Goal: Task Accomplishment & Management: Manage account settings

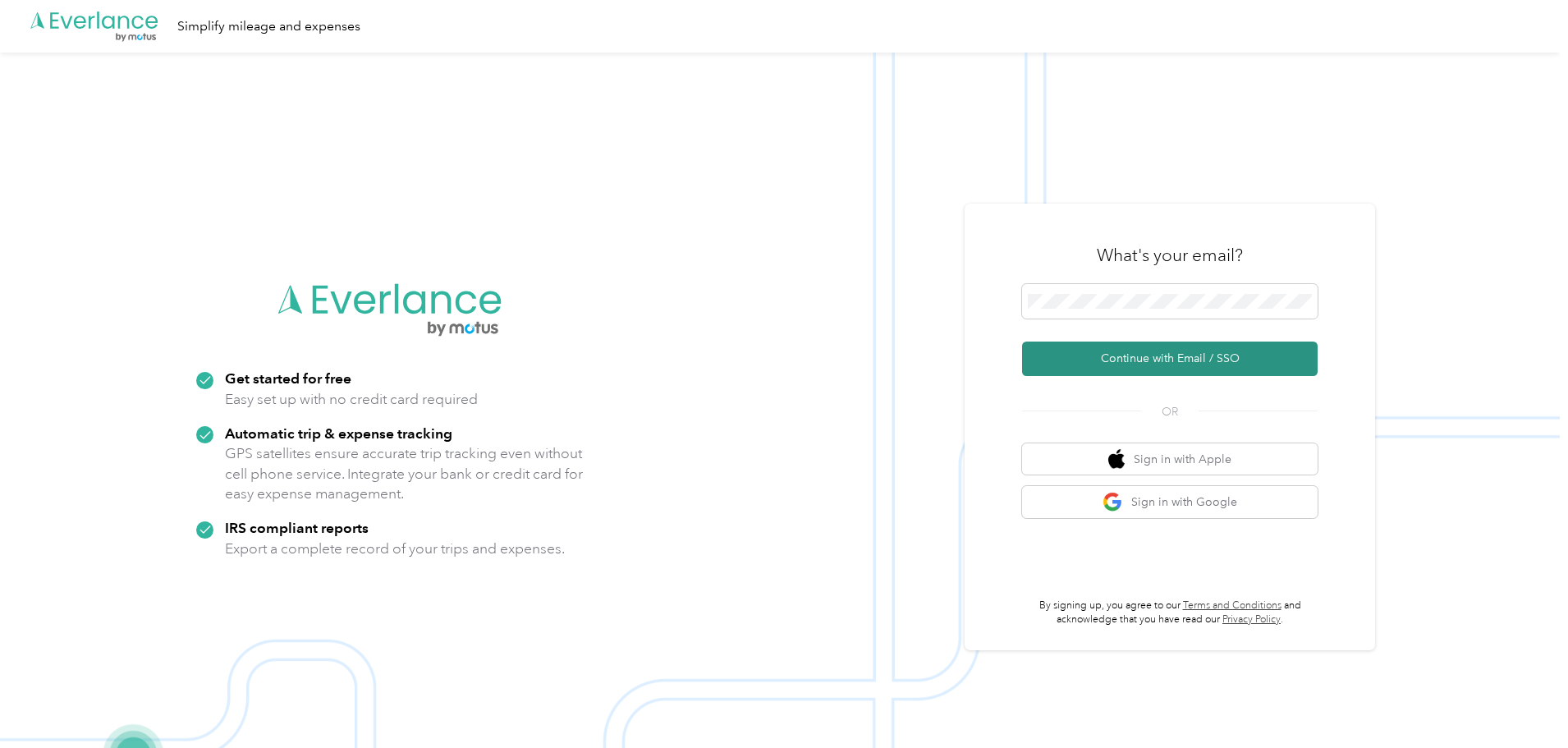
click at [1151, 352] on button "Continue with Email / SSO" at bounding box center [1169, 359] width 295 height 35
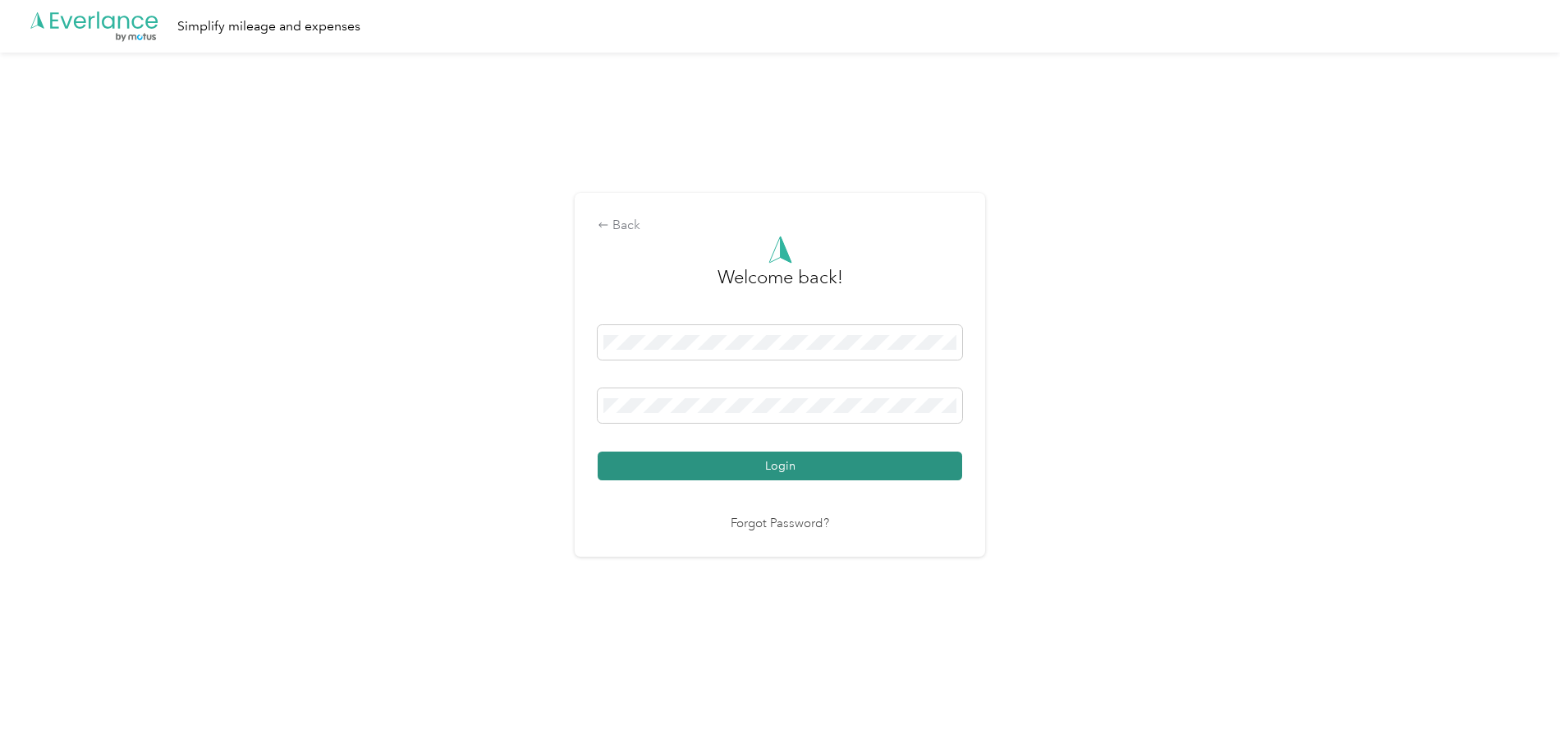
click at [800, 465] on button "Login" at bounding box center [780, 466] width 364 height 29
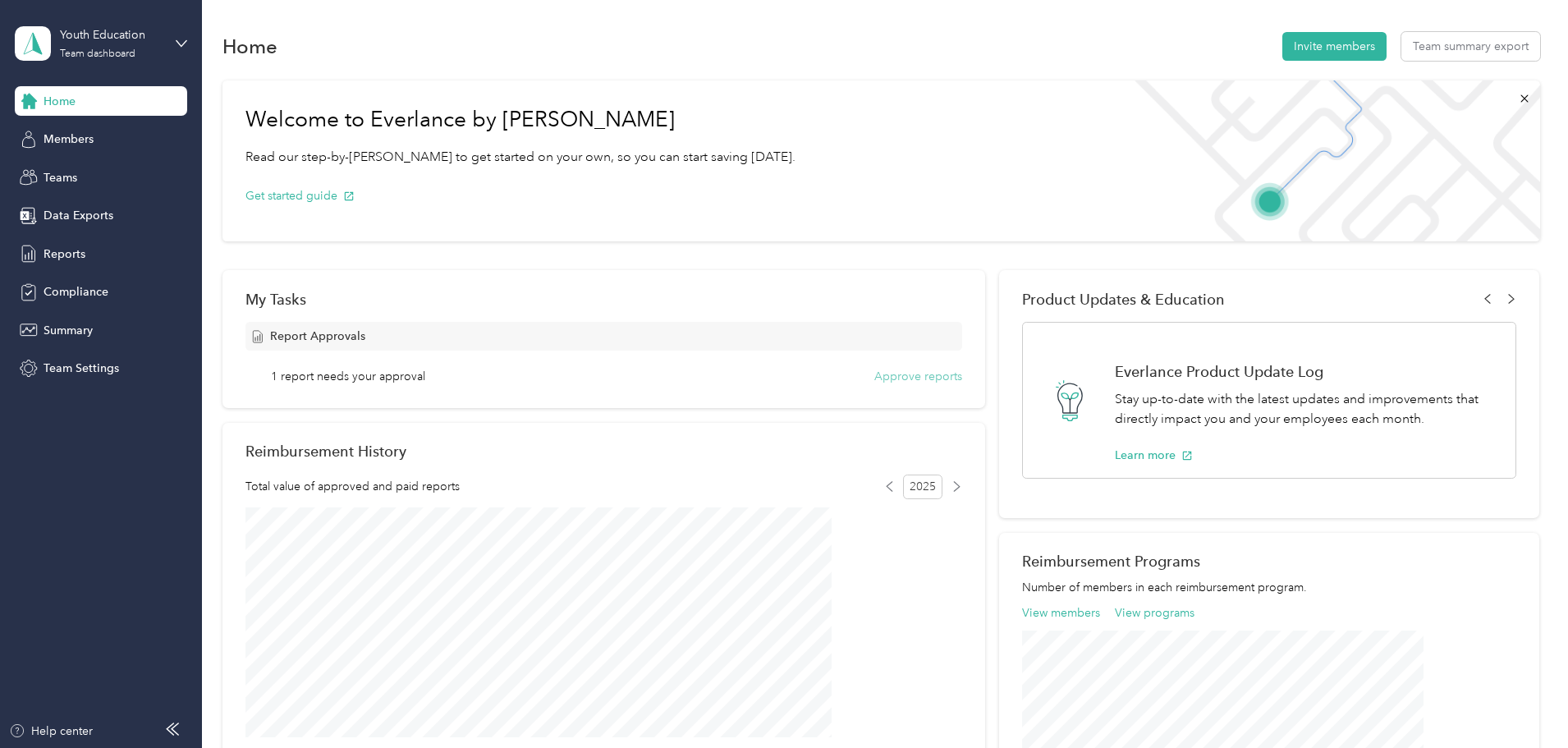
click at [884, 375] on button "Approve reports" at bounding box center [917, 377] width 87 height 17
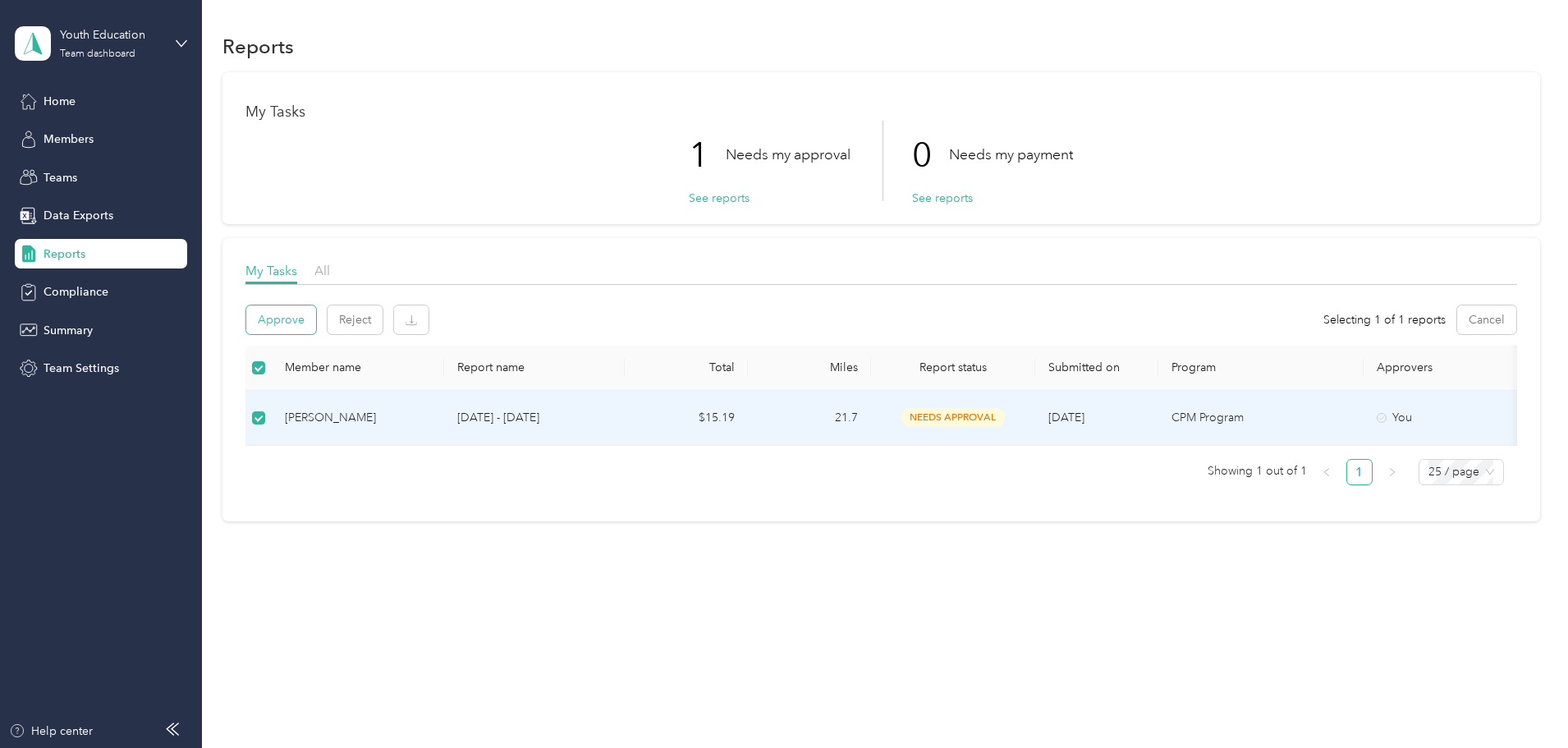
click at [316, 326] on button "Approve" at bounding box center [281, 319] width 70 height 29
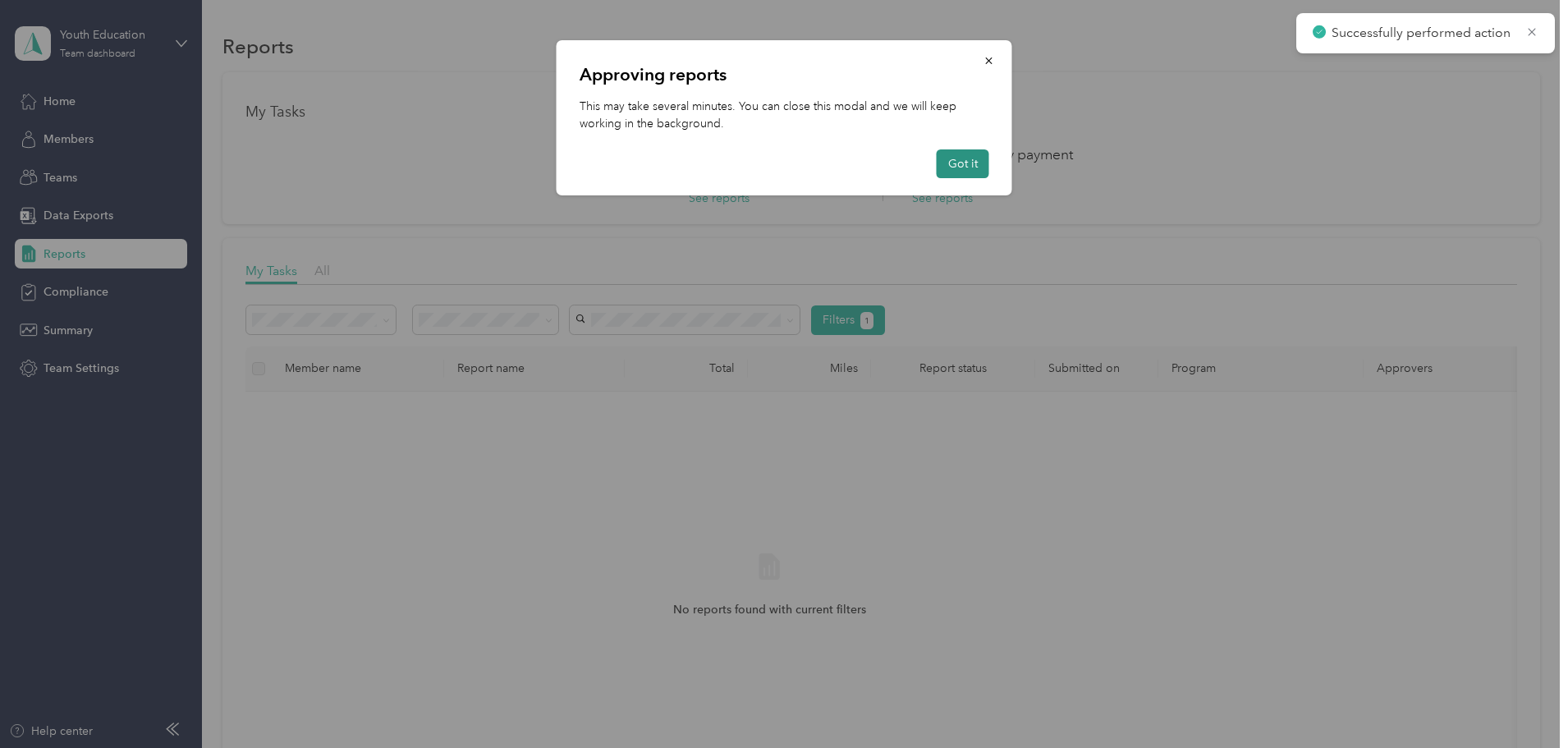
click at [980, 165] on button "Got it" at bounding box center [962, 164] width 53 height 29
